Goal: Information Seeking & Learning: Learn about a topic

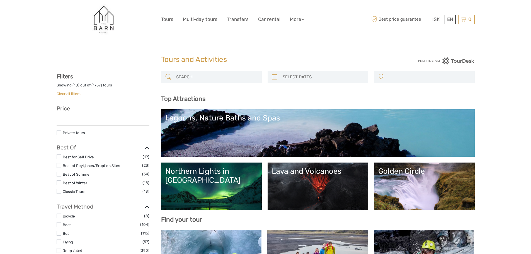
select select
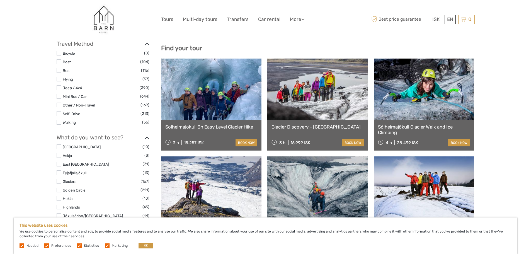
scroll to position [139, 0]
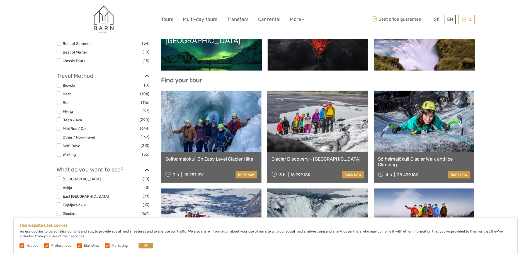
drag, startPoint x: 240, startPoint y: 160, endPoint x: 259, endPoint y: 162, distance: 19.3
click at [259, 162] on div "Solheimajokull 3h Easy Level Glacier Hike 3 h 15.257 ISK book now" at bounding box center [211, 167] width 101 height 31
click at [243, 158] on link "Solheimajokull 3h Easy Level Glacier Hike" at bounding box center [211, 159] width 92 height 6
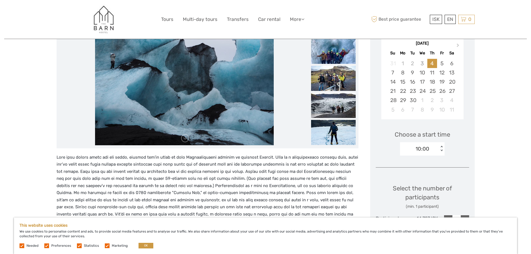
scroll to position [112, 0]
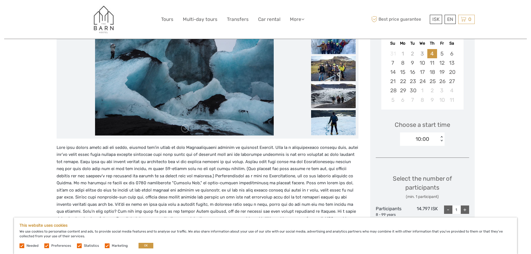
click at [333, 94] on img at bounding box center [333, 95] width 45 height 25
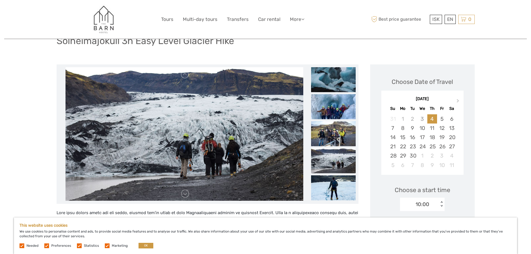
scroll to position [56, 0]
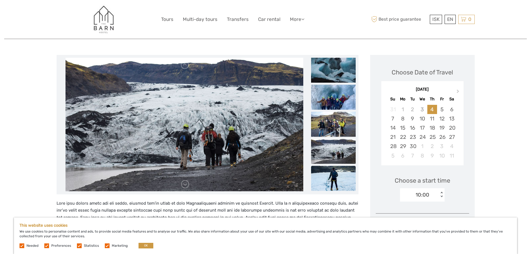
click at [328, 172] on img at bounding box center [333, 178] width 45 height 25
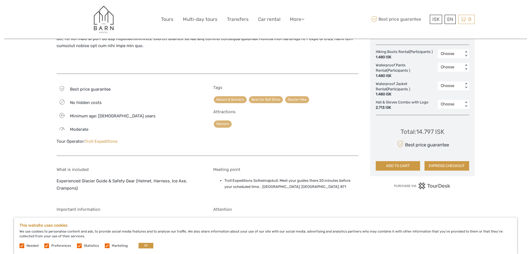
scroll to position [307, 0]
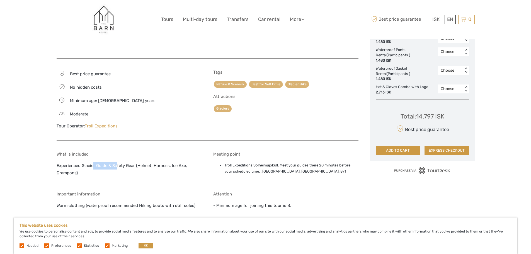
drag, startPoint x: 94, startPoint y: 160, endPoint x: 117, endPoint y: 160, distance: 22.6
click at [117, 162] on p "Experienced Glacier Guide & Safety Gear (Helmet, Harness, Ice Axe, Crampons)" at bounding box center [129, 169] width 145 height 14
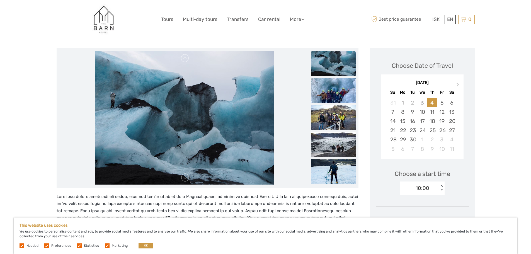
scroll to position [56, 0]
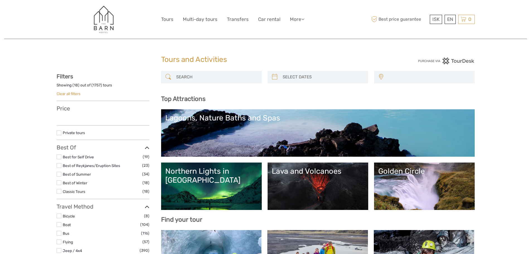
select select
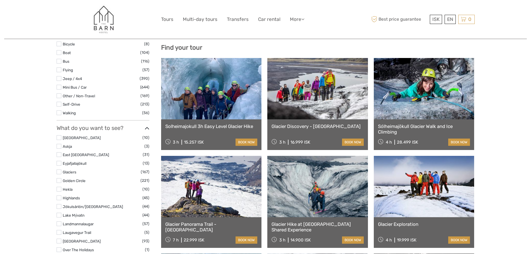
select select
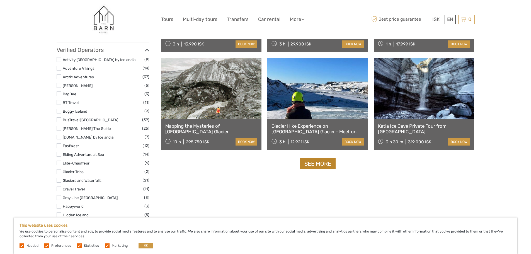
scroll to position [670, 0]
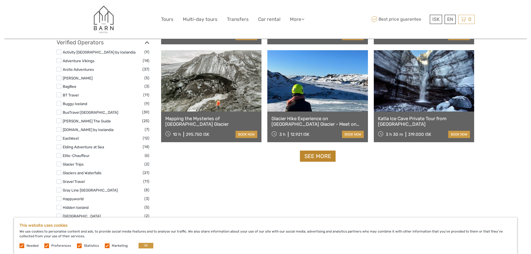
click at [325, 161] on link "See more" at bounding box center [318, 156] width 36 height 11
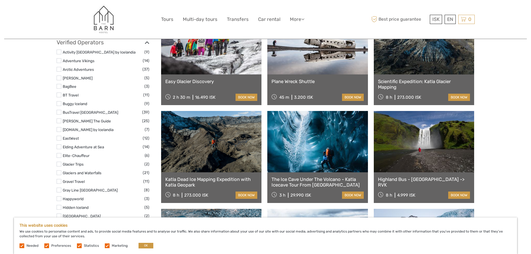
click at [334, 181] on link "The Ice Cave Under The Volcano - Katla Icecave Tour From [GEOGRAPHIC_DATA]" at bounding box center [318, 182] width 92 height 11
